Goal: Find specific page/section: Find specific page/section

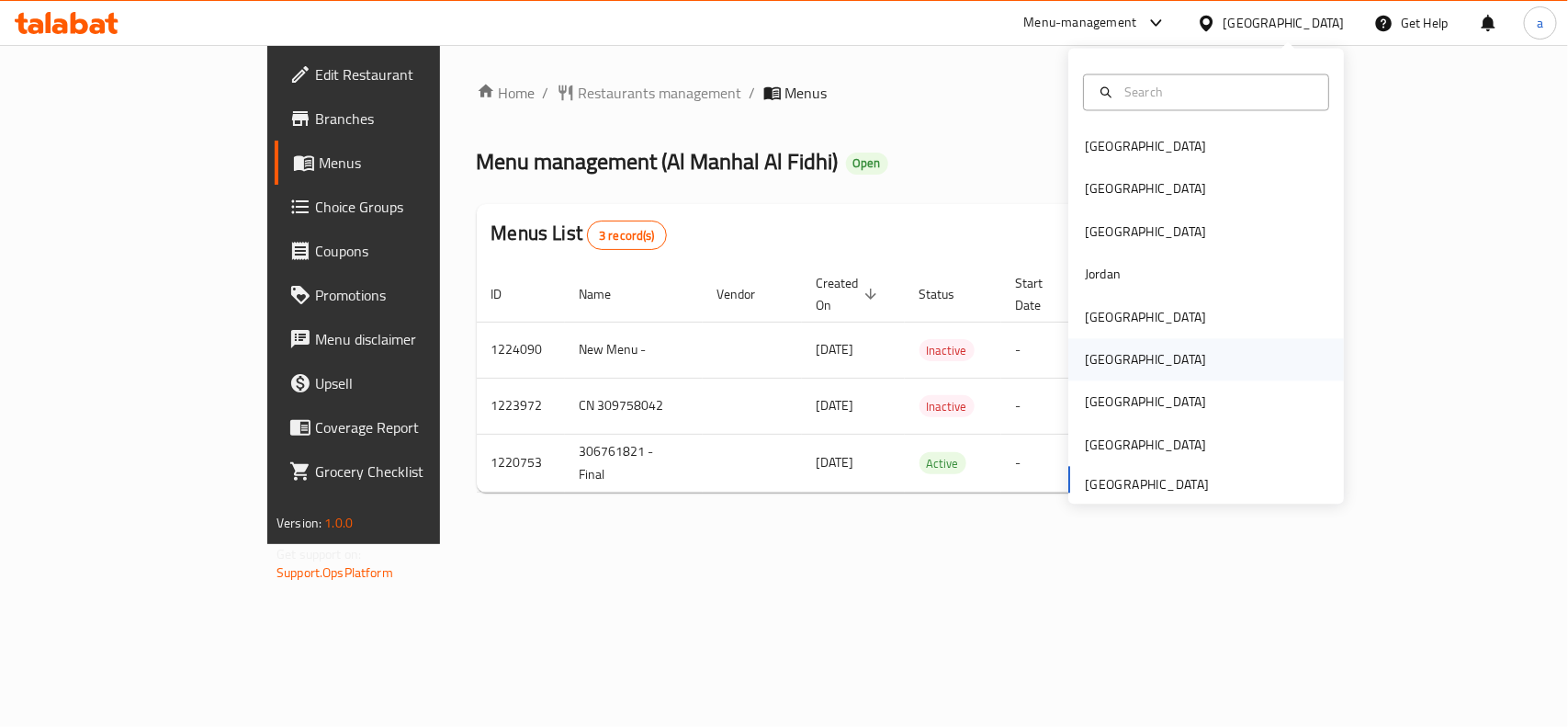
click at [1086, 359] on div "[GEOGRAPHIC_DATA]" at bounding box center [1145, 360] width 121 height 20
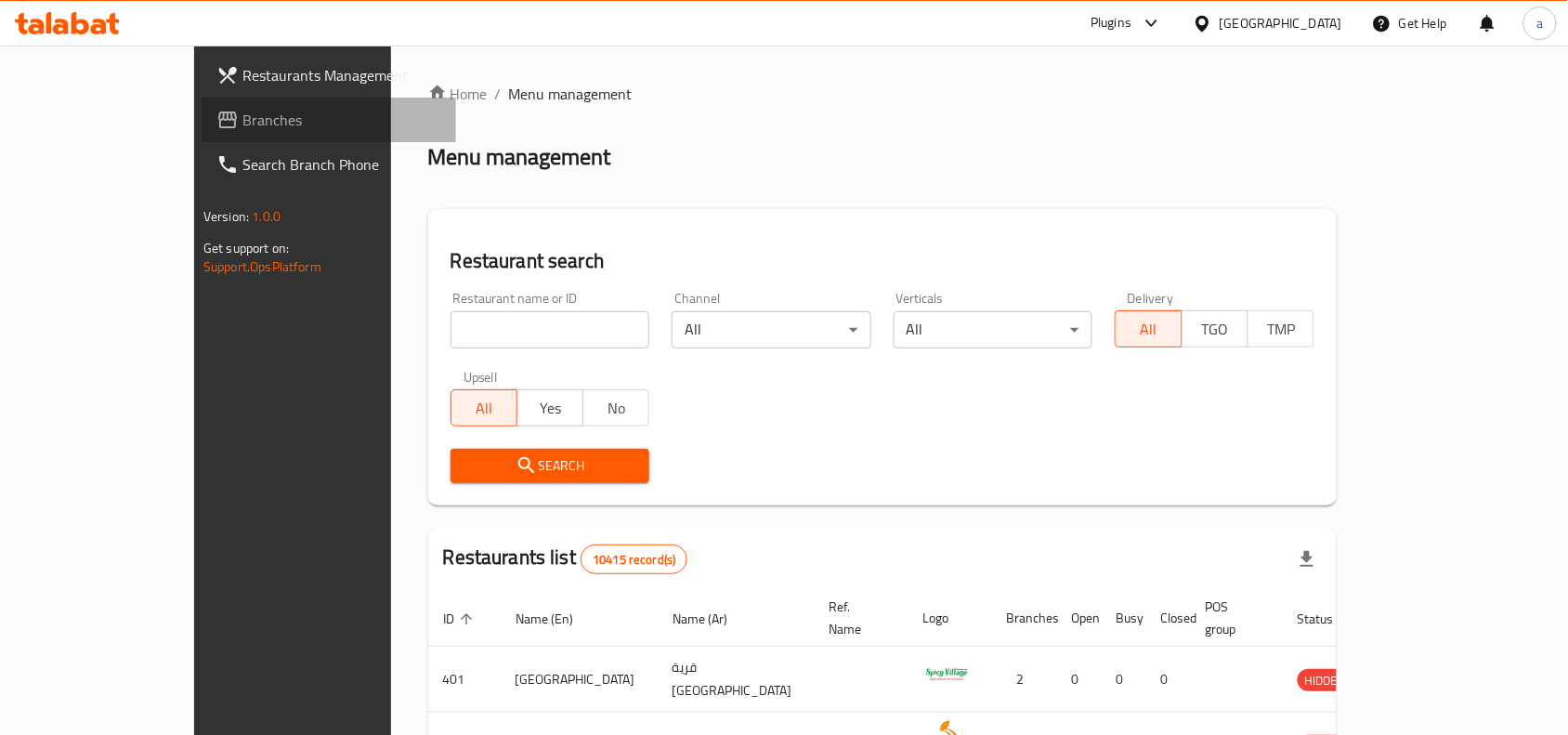
drag, startPoint x: 70, startPoint y: 118, endPoint x: 30, endPoint y: 118, distance: 40.0
click at [243, 118] on span "Branches" at bounding box center [342, 119] width 199 height 22
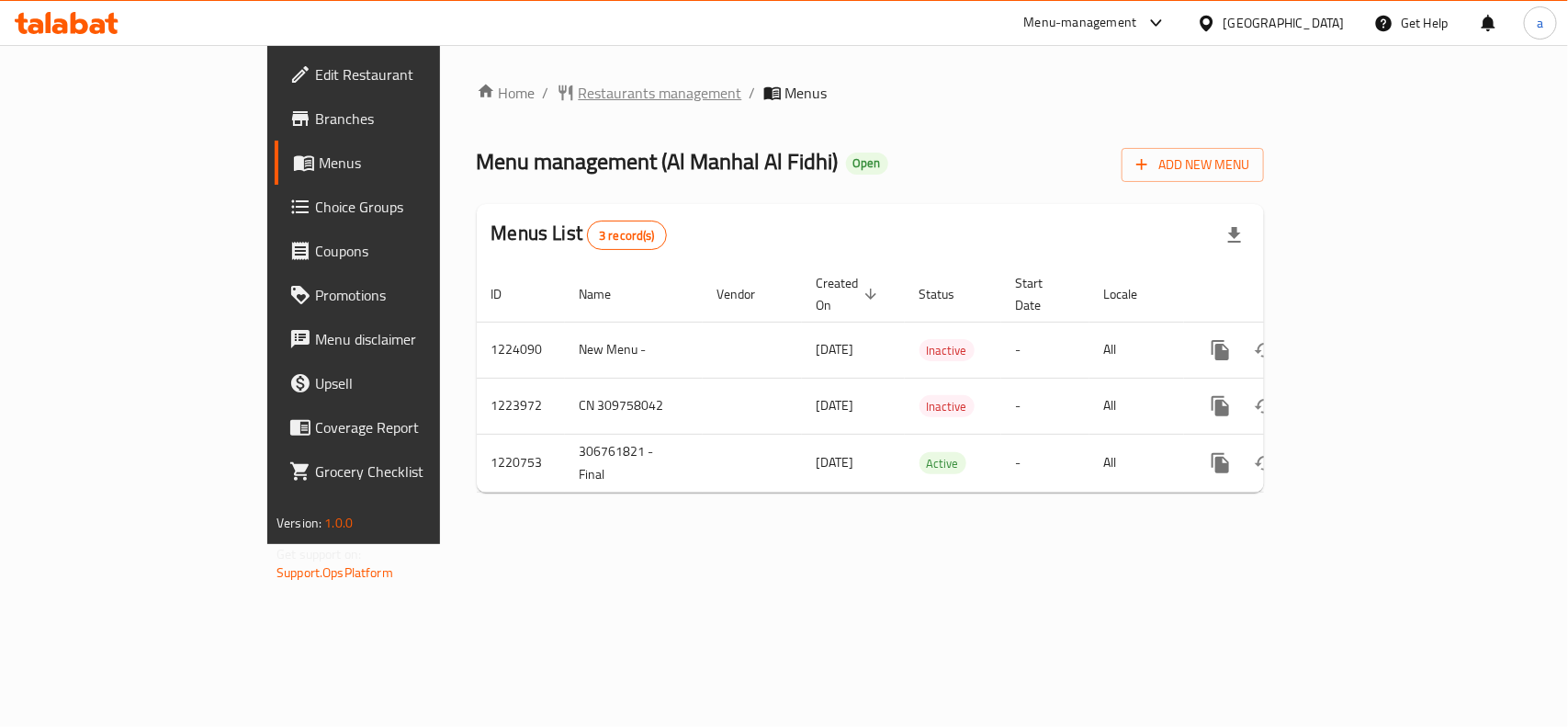
click at [579, 93] on span "Restaurants management" at bounding box center [660, 93] width 163 height 22
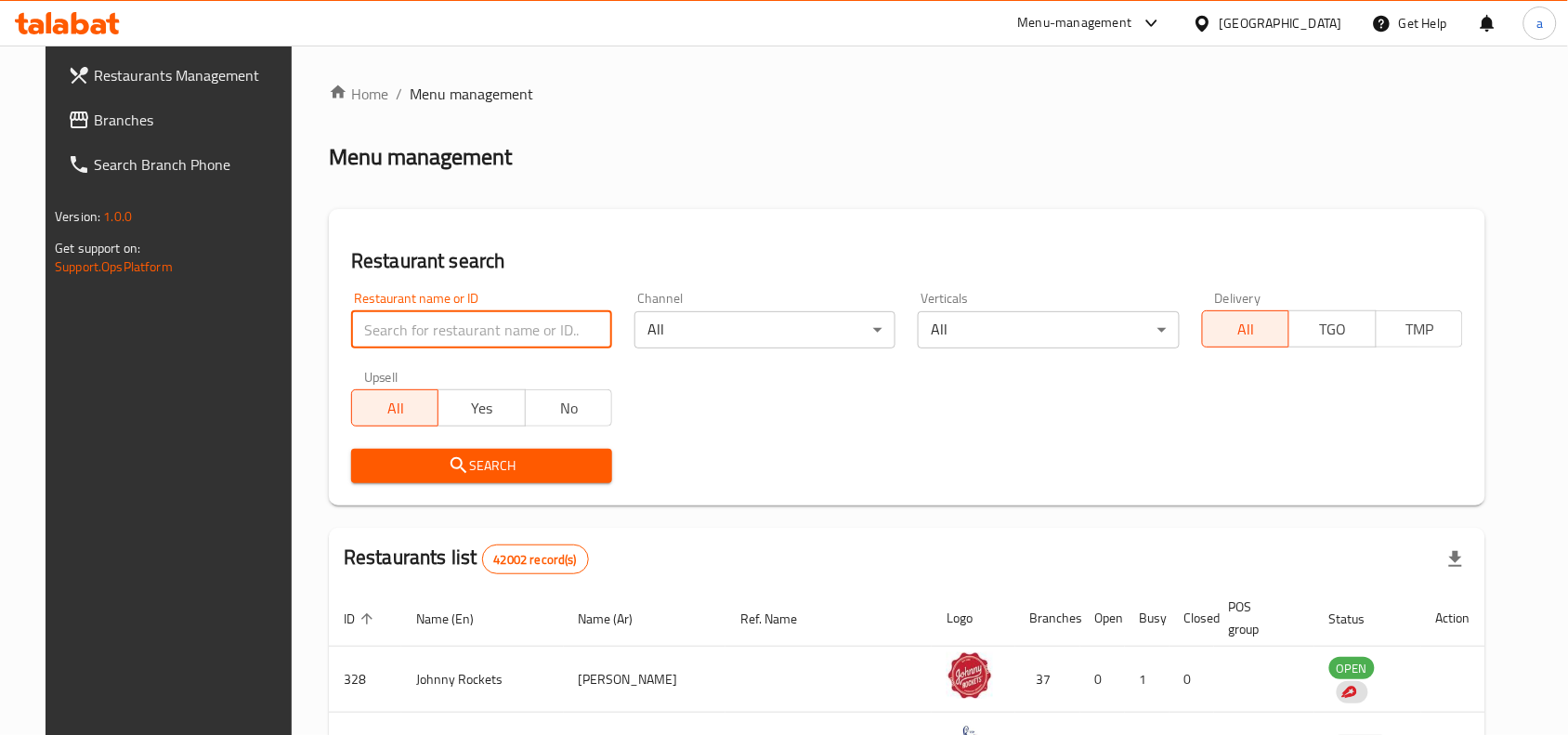
click at [406, 326] on input "search" at bounding box center [481, 329] width 261 height 37
paste input "672983"
type input "672983"
click button "Search" at bounding box center [481, 466] width 261 height 34
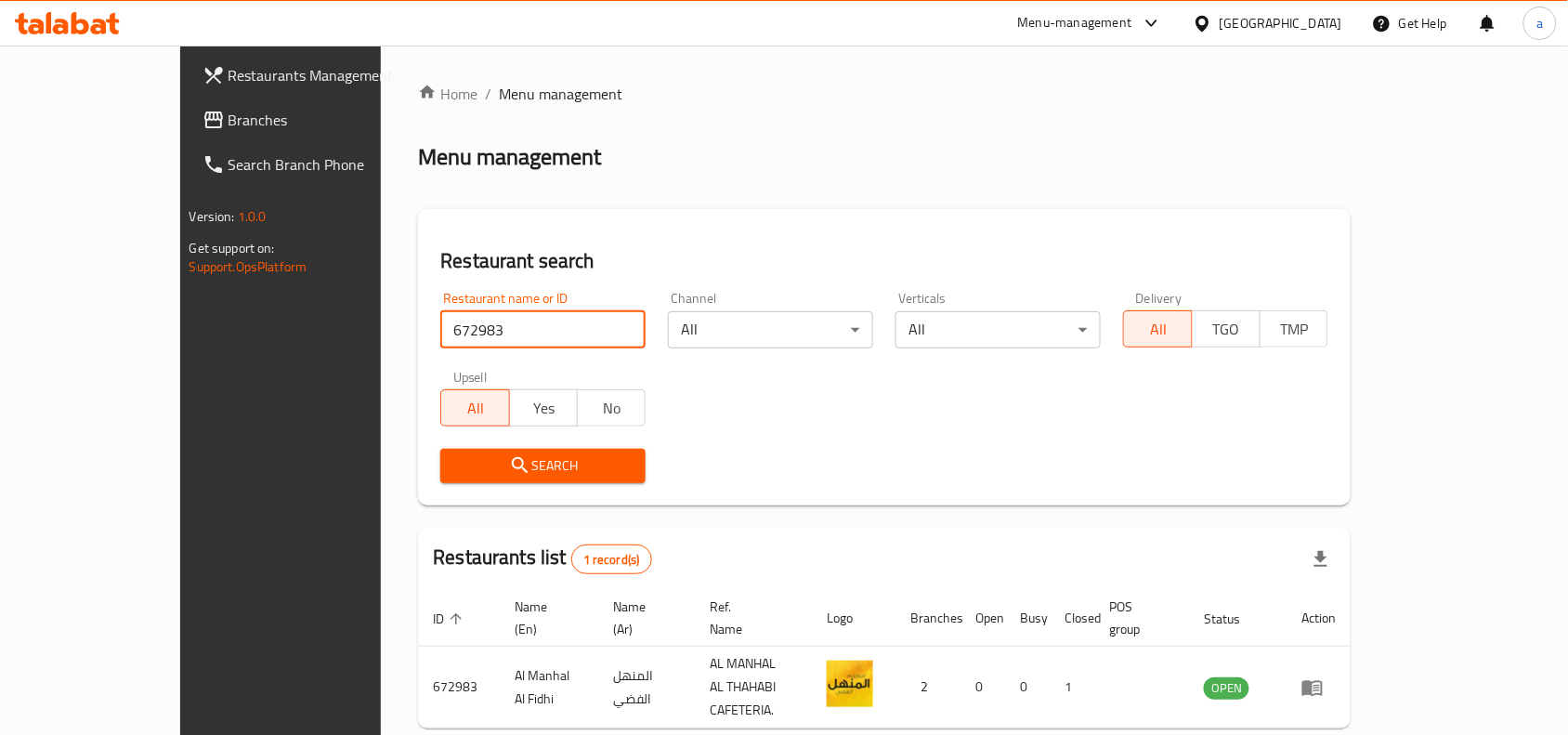
click at [228, 114] on span "Branches" at bounding box center [328, 119] width 199 height 22
